Goal: Information Seeking & Learning: Learn about a topic

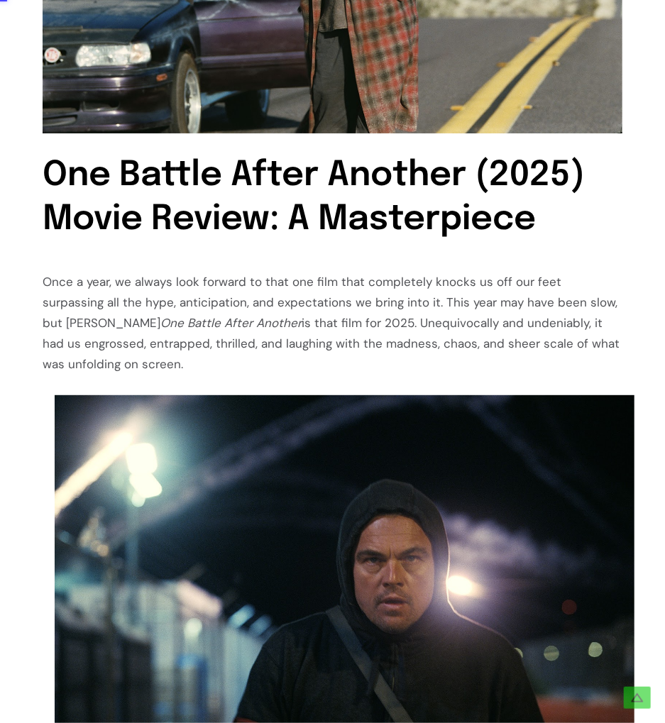
scroll to position [666, 0]
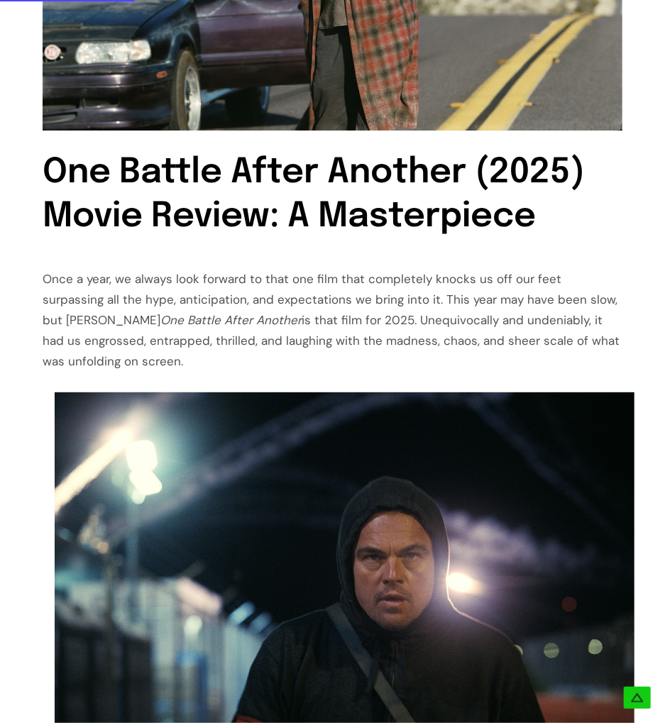
drag, startPoint x: 40, startPoint y: 275, endPoint x: 190, endPoint y: 363, distance: 174.3
copy div "Once a year, we always look forward to that one film that completely knocks us …"
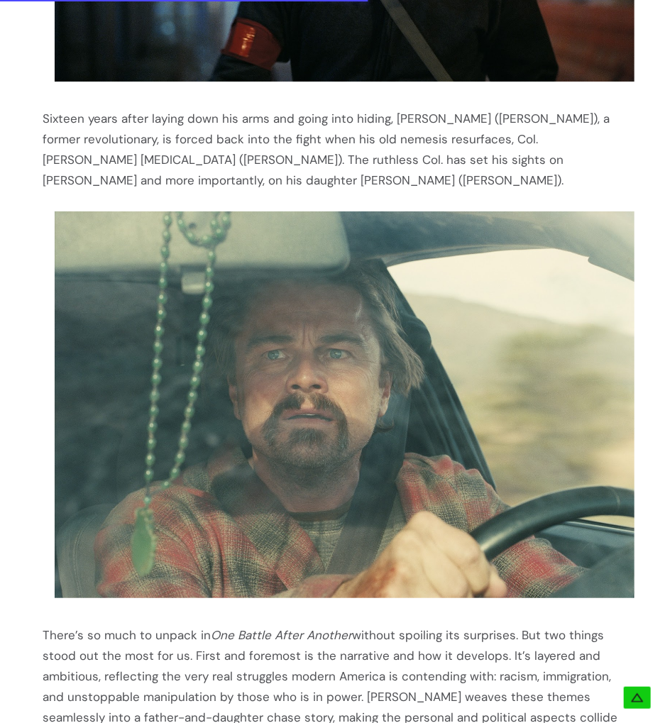
scroll to position [1365, 0]
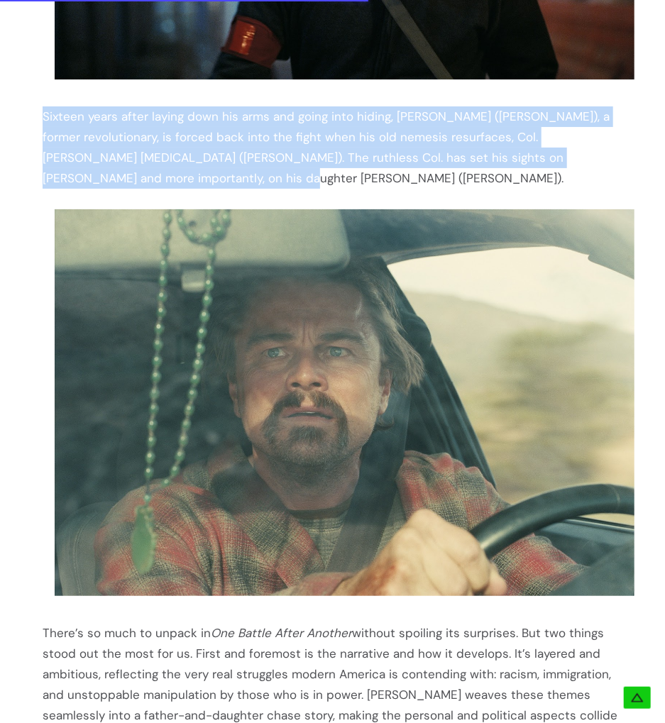
drag, startPoint x: 37, startPoint y: 110, endPoint x: 134, endPoint y: 175, distance: 117.1
copy div "Sixteen years after laying down his arms and going into hiding, Bob (Leonardo D…"
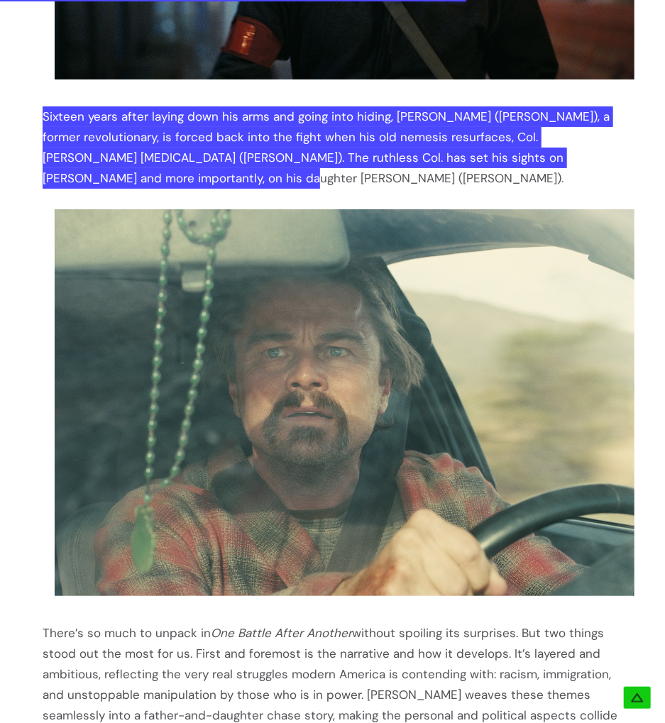
scroll to position [1834, 0]
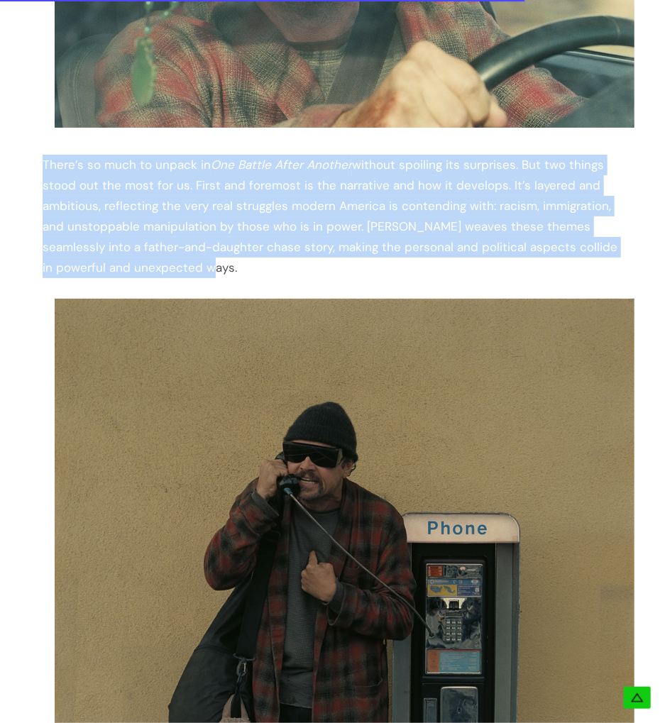
drag, startPoint x: 41, startPoint y: 166, endPoint x: 214, endPoint y: 277, distance: 205.5
click at [214, 277] on div "Table Of Contents One Battle After Another (2025) Movie Review: A Masterpiece O…" at bounding box center [332, 402] width 665 height 3904
copy div "There’s so much to unpack in One Battle After Another without spoiling its surp…"
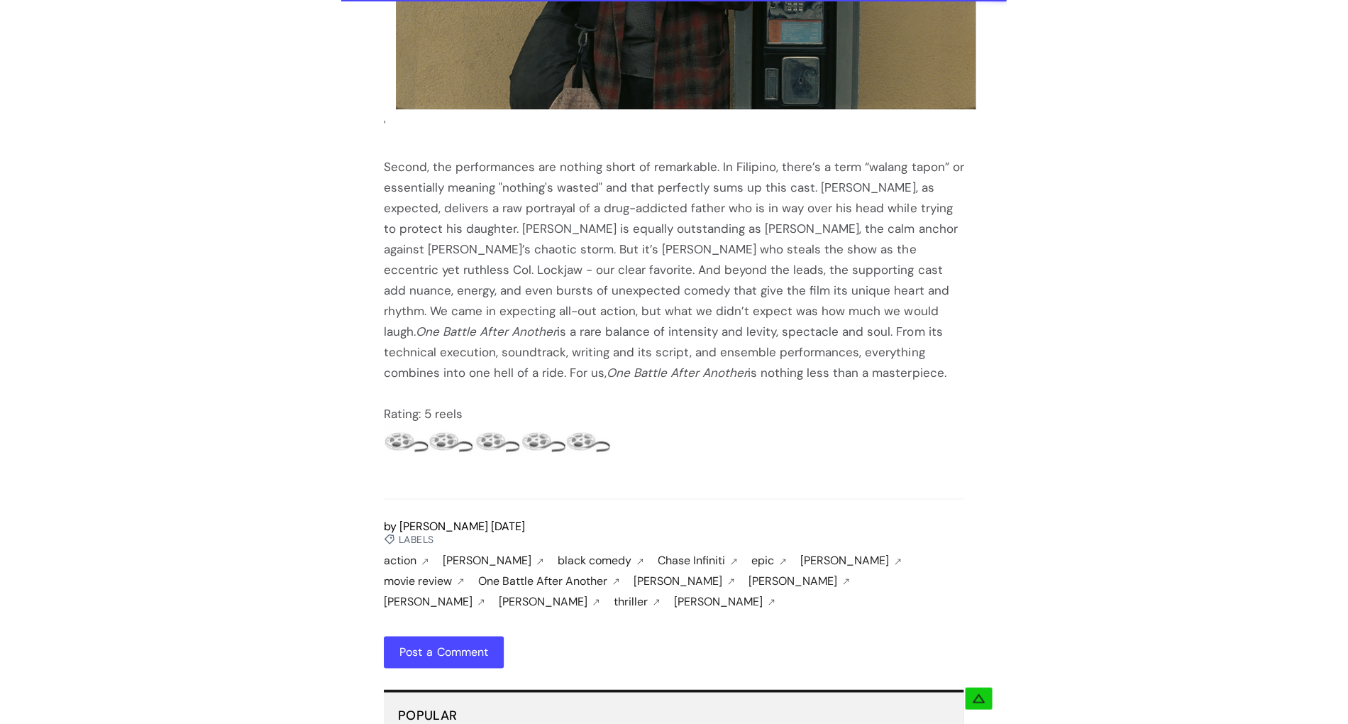
scroll to position [2552, 0]
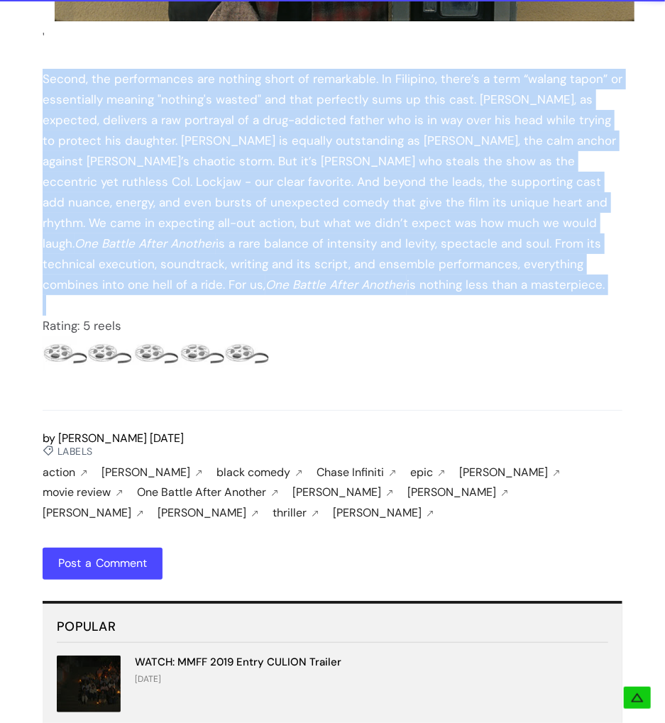
drag, startPoint x: 43, startPoint y: 79, endPoint x: 359, endPoint y: 297, distance: 383.8
copy div "Second, the performances are nothing short of remarkable. In Filipino, there’s …"
click at [359, 297] on div at bounding box center [333, 305] width 580 height 21
drag, startPoint x: 41, startPoint y: 70, endPoint x: 323, endPoint y: 353, distance: 399.9
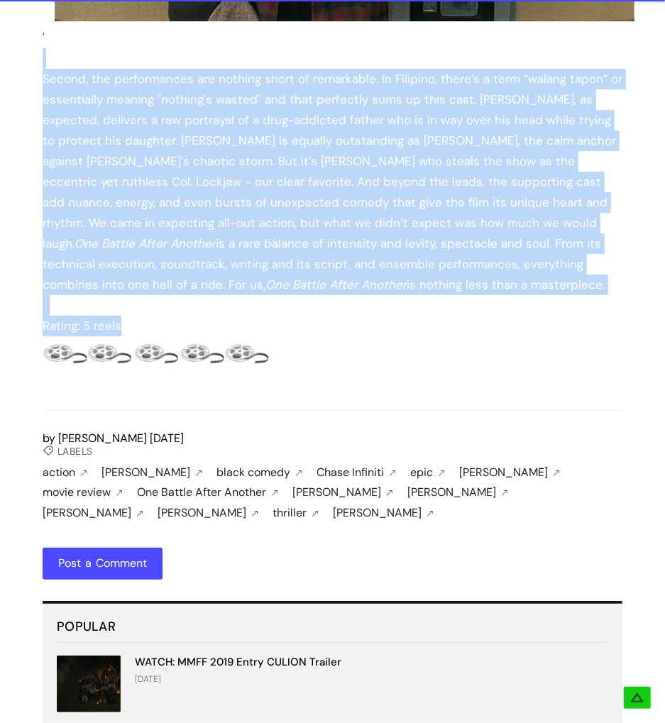
copy div "Second, the performances are nothing short of remarkable. In Filipino, there’s …"
click at [552, 339] on div "Rating: 5 reels" at bounding box center [333, 336] width 580 height 82
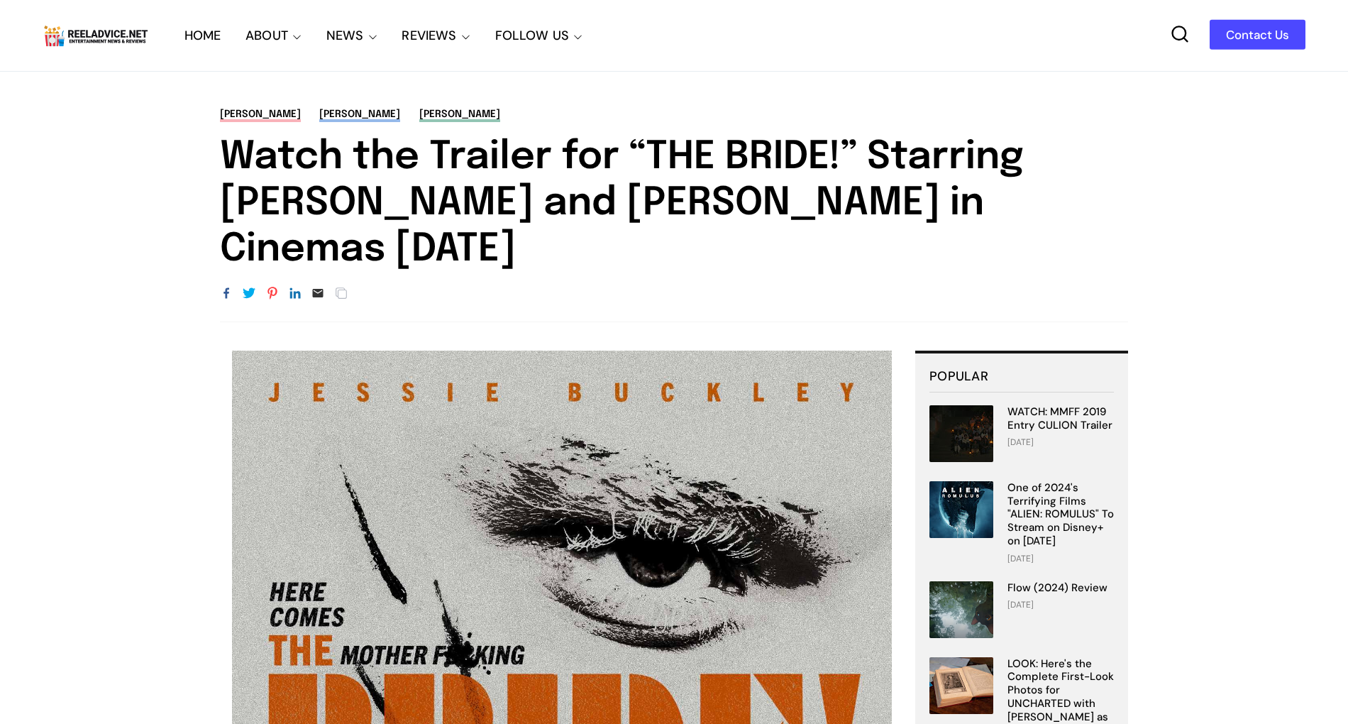
drag, startPoint x: 216, startPoint y: 160, endPoint x: 554, endPoint y: 243, distance: 347.7
click at [554, 243] on div "[PERSON_NAME] [PERSON_NAME] [PERSON_NAME] Watch the Trailer for “THE BRIDE!” St…" at bounding box center [673, 214] width 993 height 215
copy h1 "Watch the Trailer for “THE BRIDE!” Starring [PERSON_NAME] and [PERSON_NAME] in …"
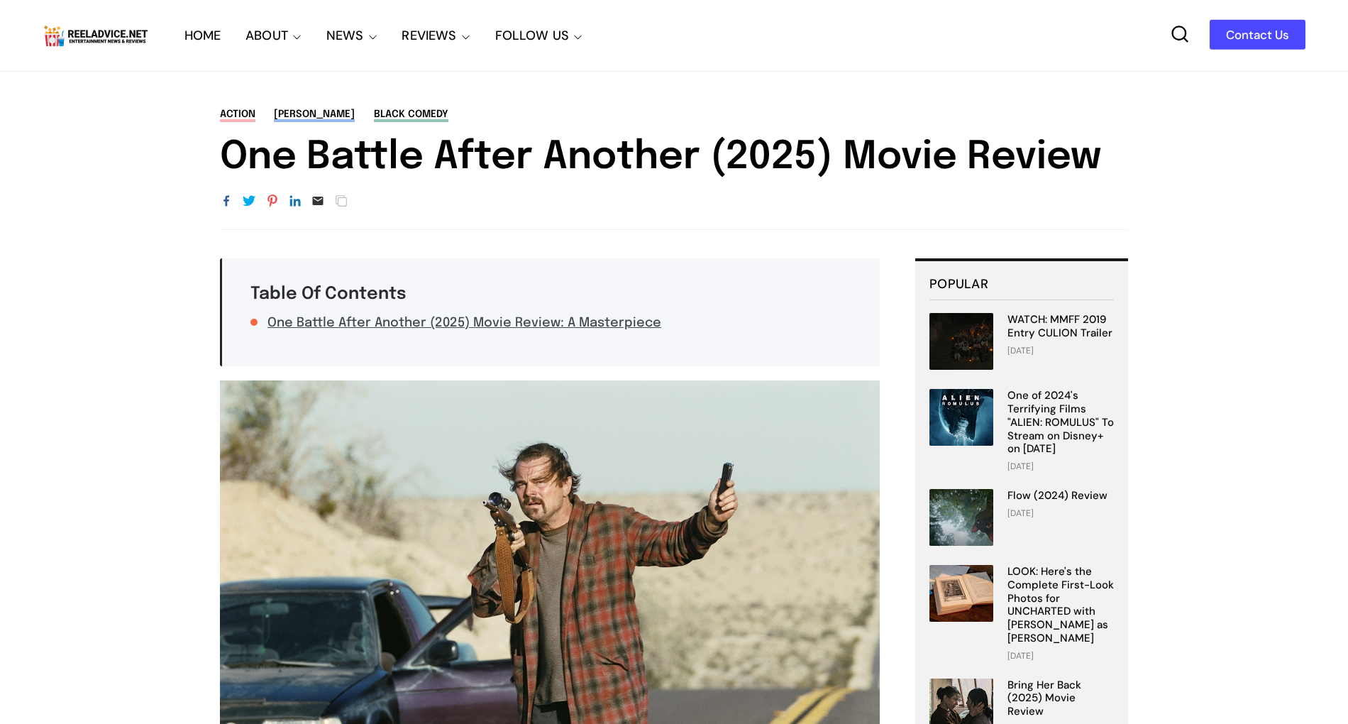
drag, startPoint x: 211, startPoint y: 161, endPoint x: 1104, endPoint y: 145, distance: 892.8
click at [1104, 145] on div "action Benicio del Toro black comedy One Battle After Another (2025) Movie Revi…" at bounding box center [673, 168] width 993 height 123
copy h1 "One Battle After Another (2025) Movie Review"
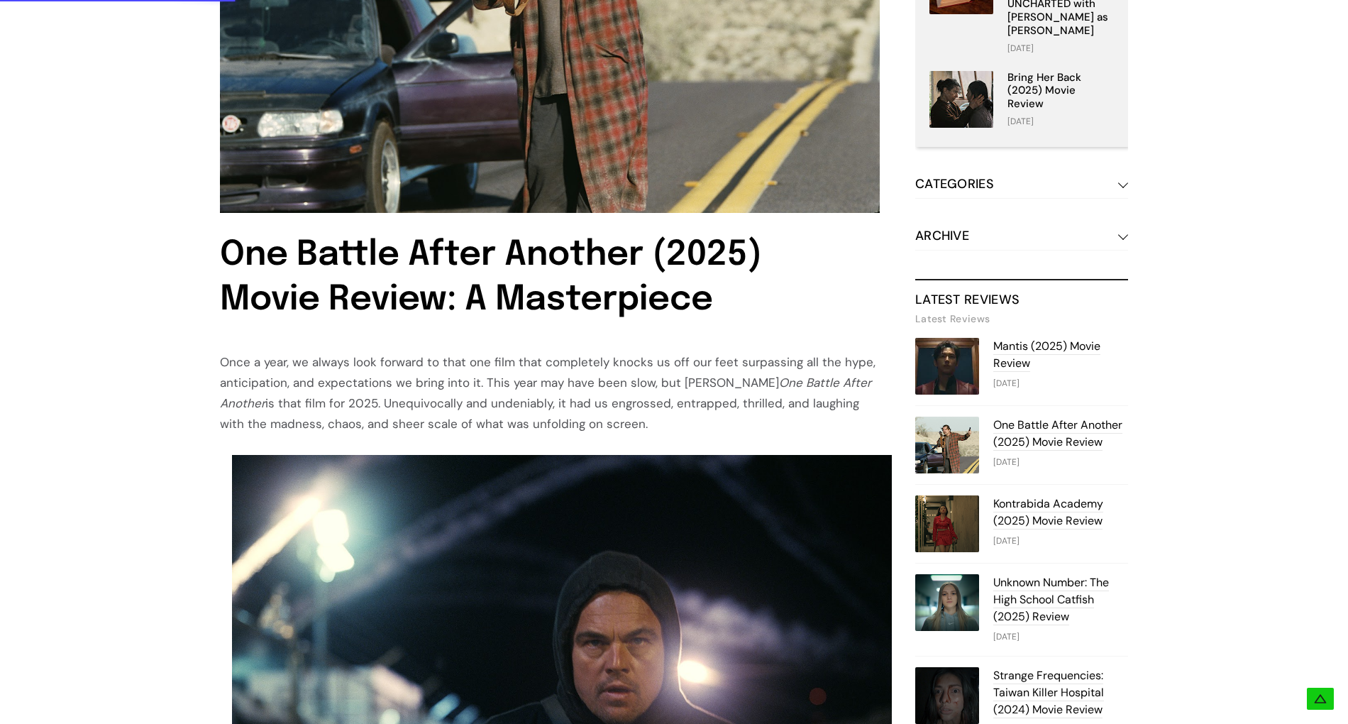
drag, startPoint x: 189, startPoint y: 358, endPoint x: 712, endPoint y: 429, distance: 527.8
copy div "Once a year, we always look forward to that one film that completely knocks us …"
